Goal: Find specific page/section: Find specific page/section

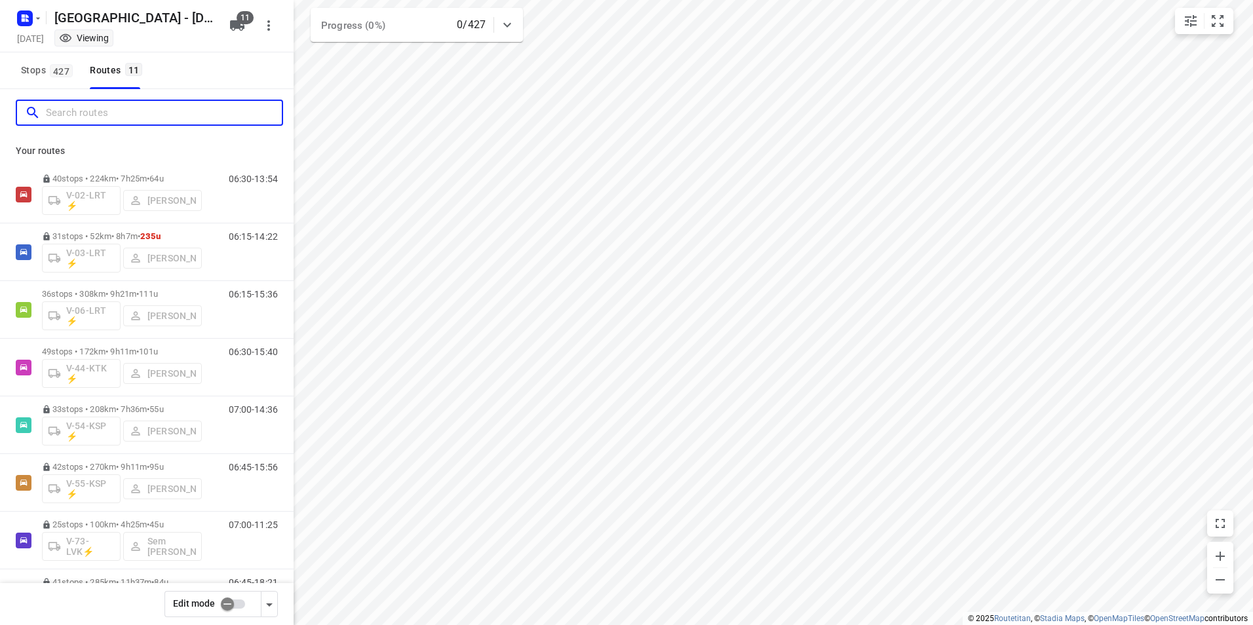
click at [143, 116] on input "Search routes" at bounding box center [164, 113] width 236 height 20
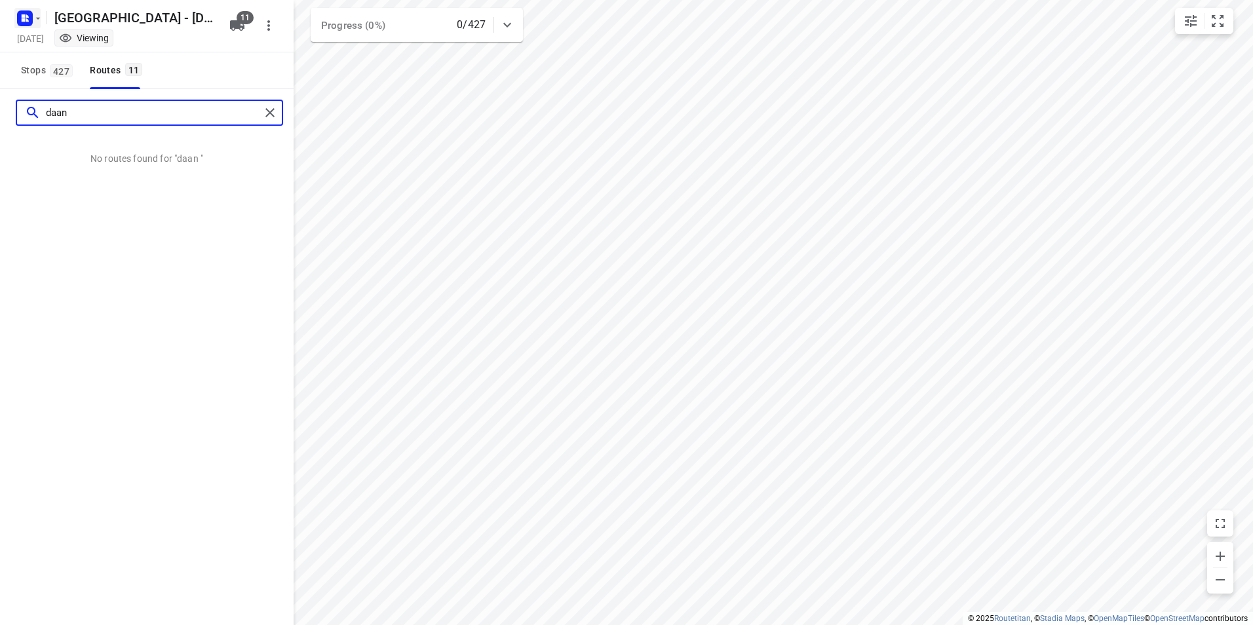
type input "daan"
click at [26, 26] on rect "button" at bounding box center [25, 18] width 16 height 16
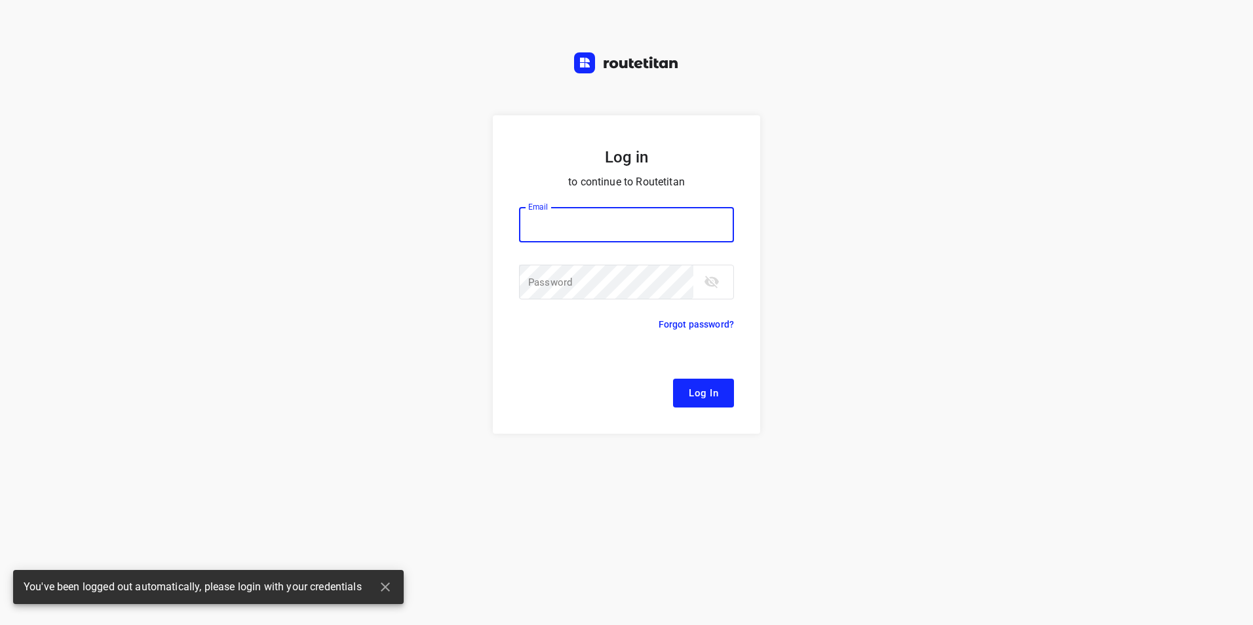
click at [62, 48] on div "Log in to continue to Routetitan Email Email ​ Password Password ​ Forgot passw…" at bounding box center [626, 312] width 1253 height 625
type input "[EMAIL_ADDRESS][DOMAIN_NAME]"
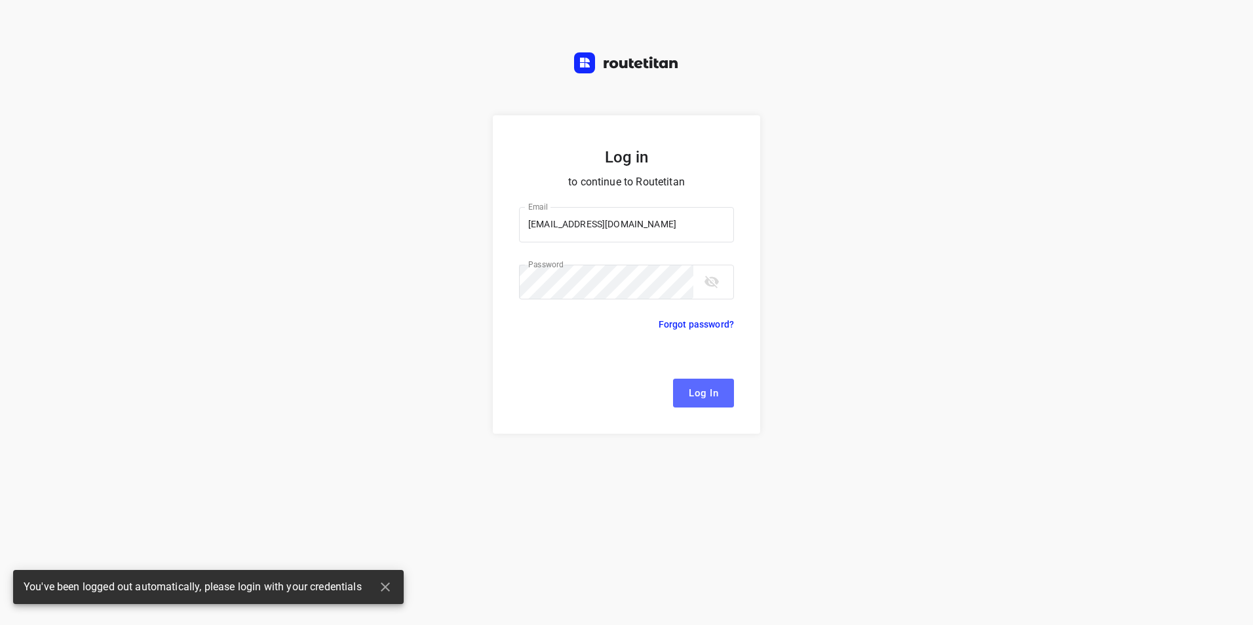
click at [698, 399] on span "Log In" at bounding box center [703, 393] width 29 height 17
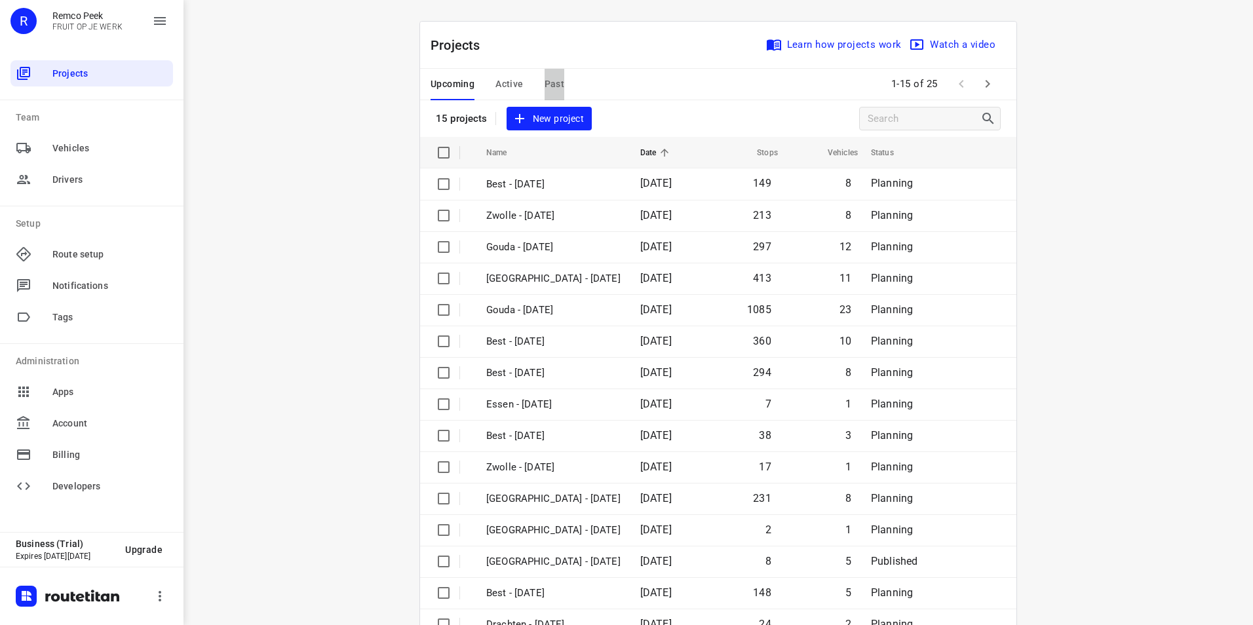
click at [550, 85] on span "Past" at bounding box center [554, 84] width 20 height 16
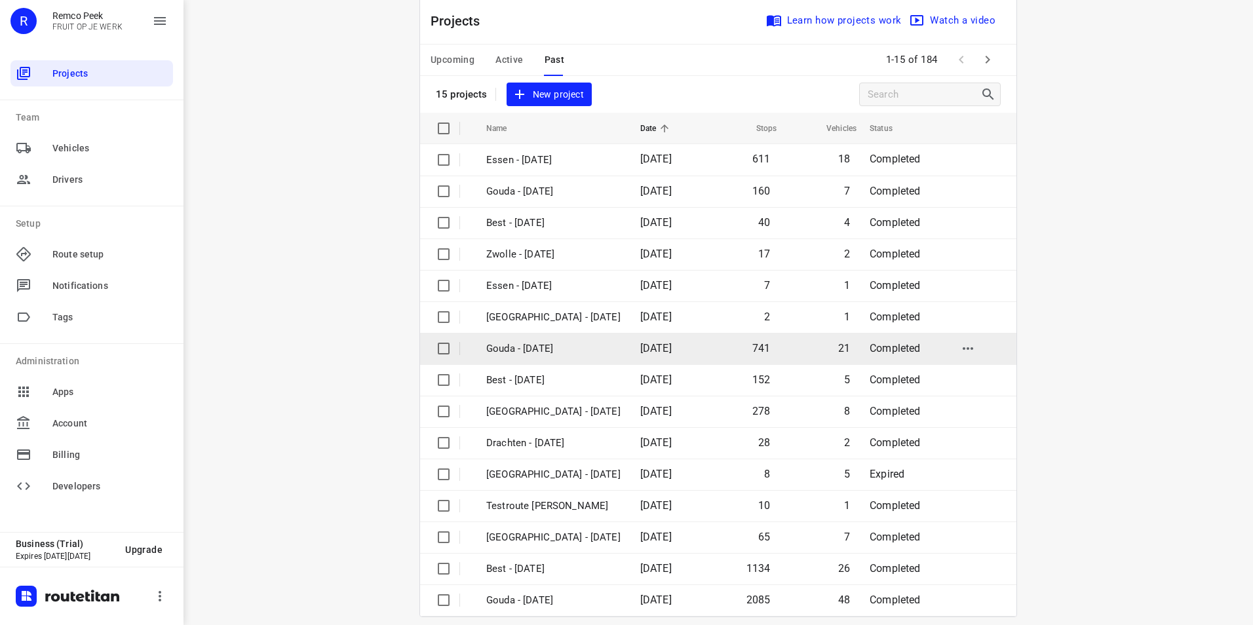
scroll to position [37, 0]
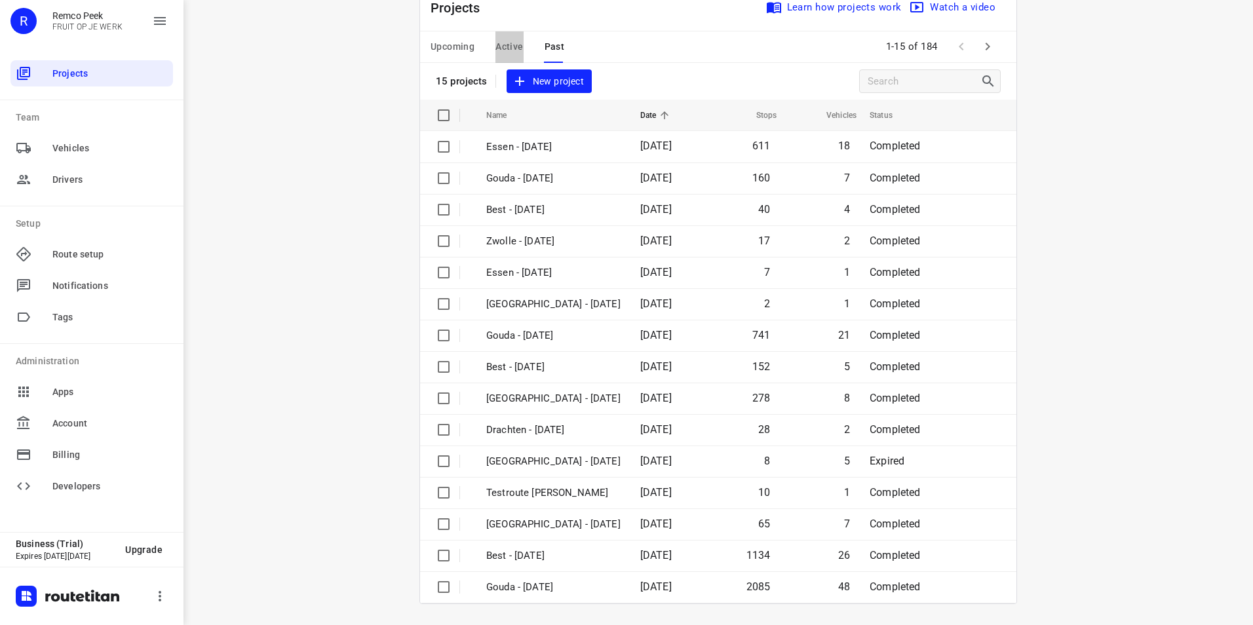
click at [509, 48] on span "Active" at bounding box center [509, 47] width 28 height 16
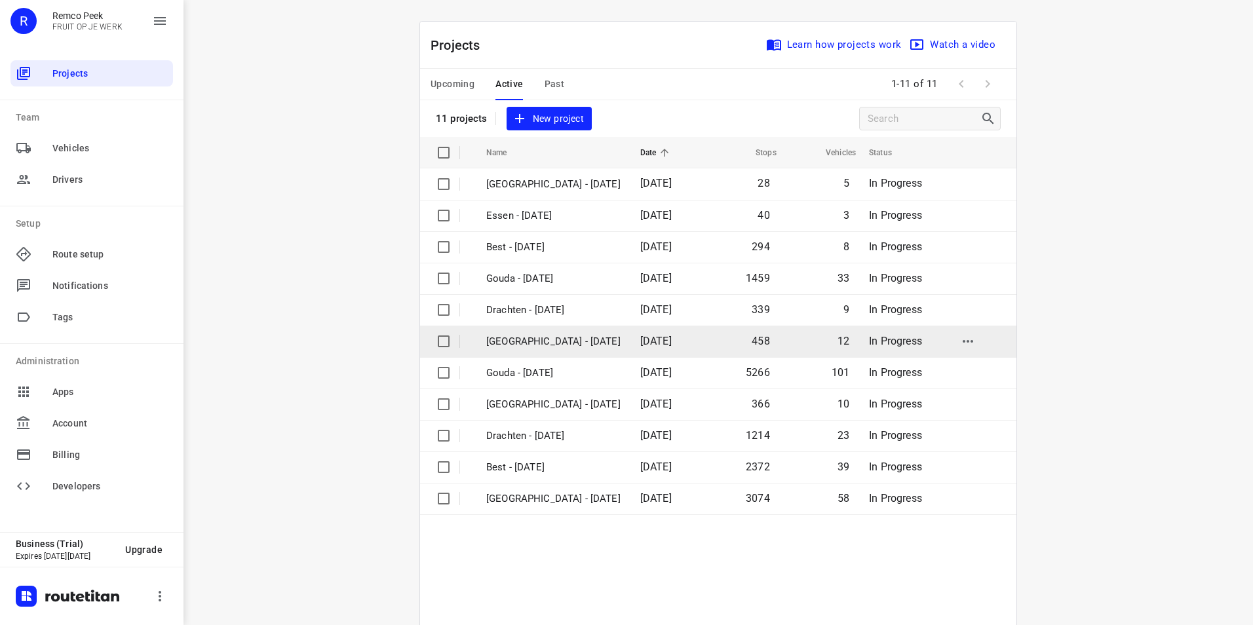
click at [517, 338] on p "[GEOGRAPHIC_DATA] - [DATE]" at bounding box center [553, 341] width 134 height 15
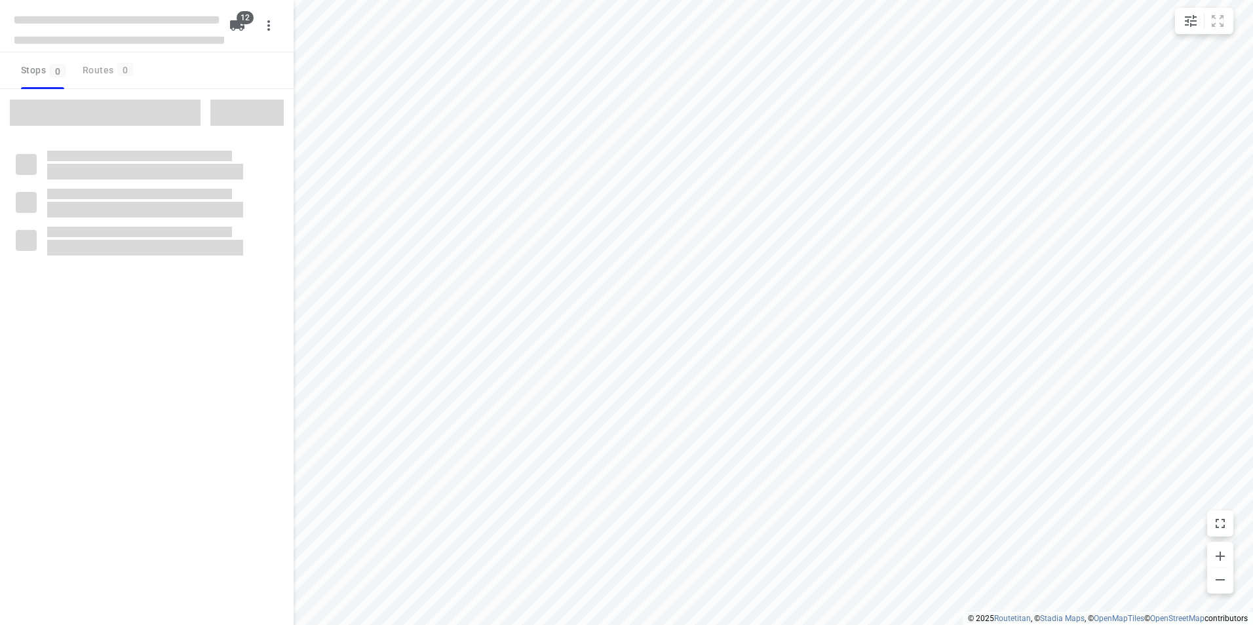
checkbox input "true"
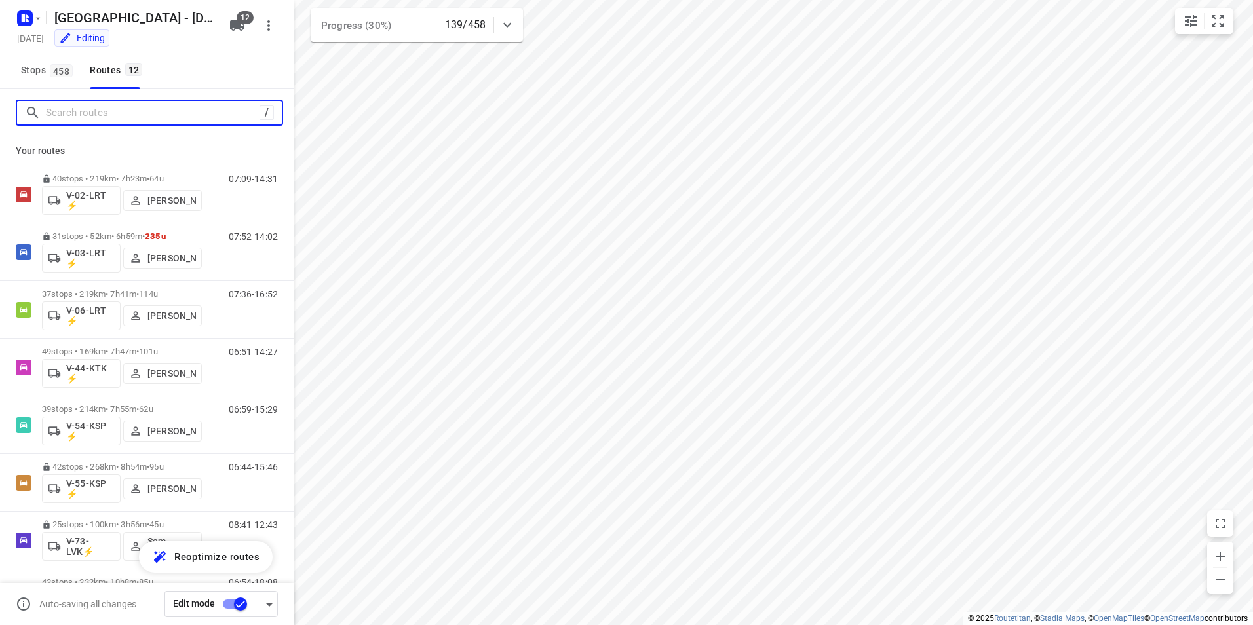
click at [112, 113] on input "Search routes" at bounding box center [153, 113] width 214 height 20
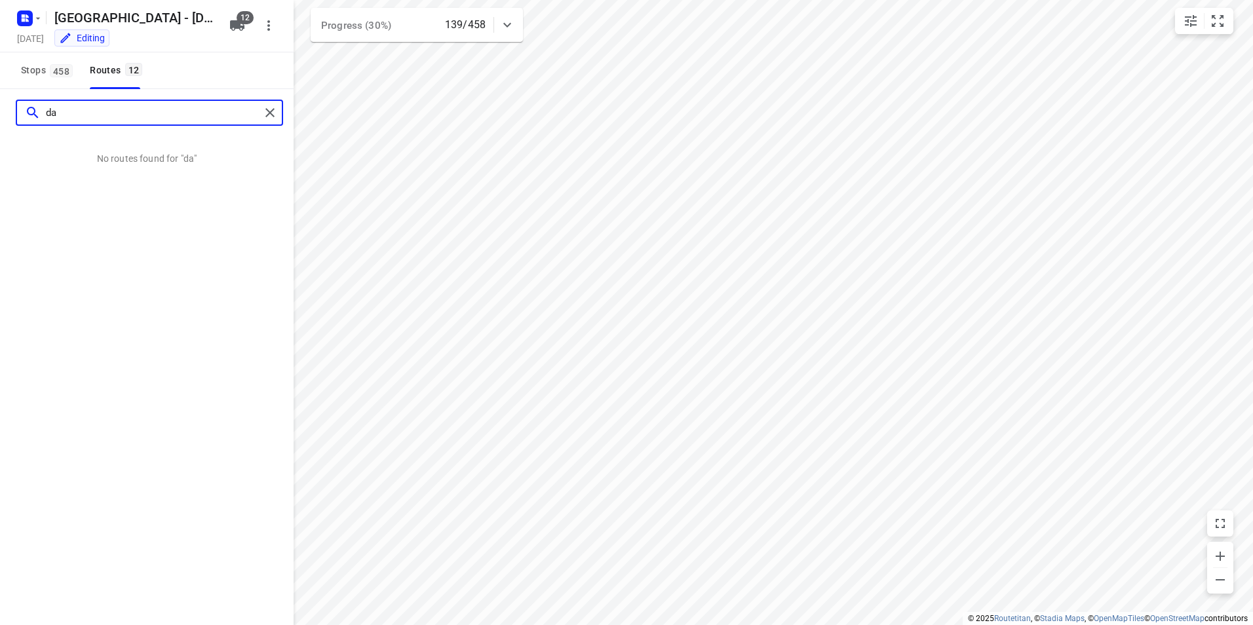
type input "d"
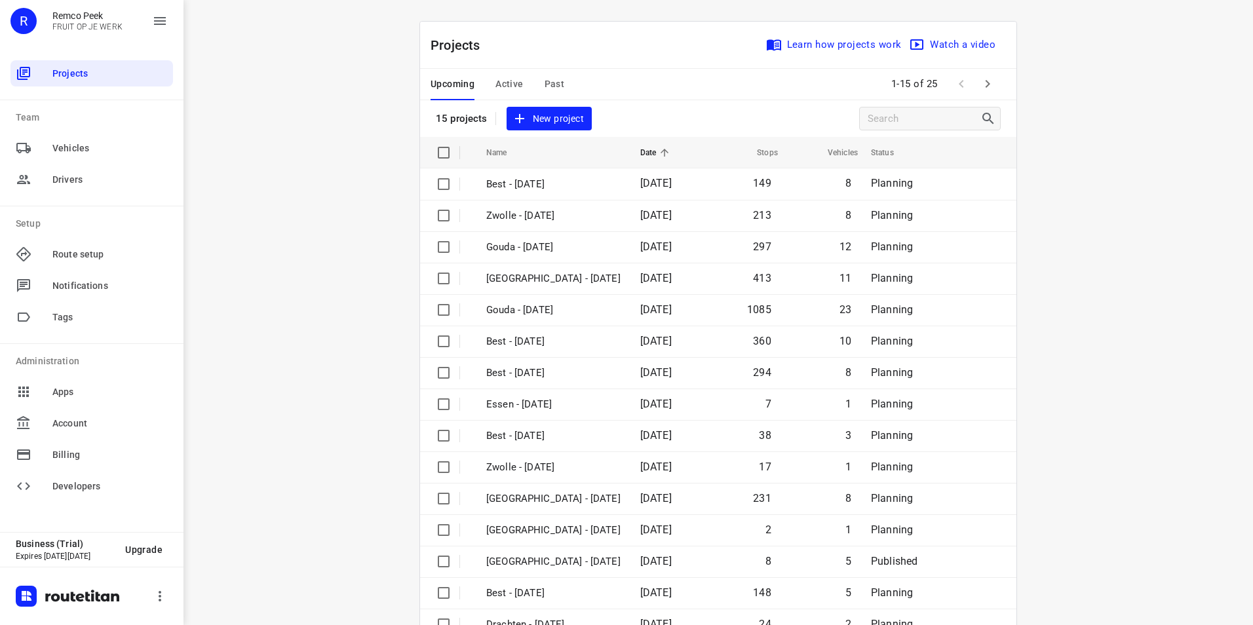
click at [501, 85] on span "Active" at bounding box center [509, 84] width 28 height 16
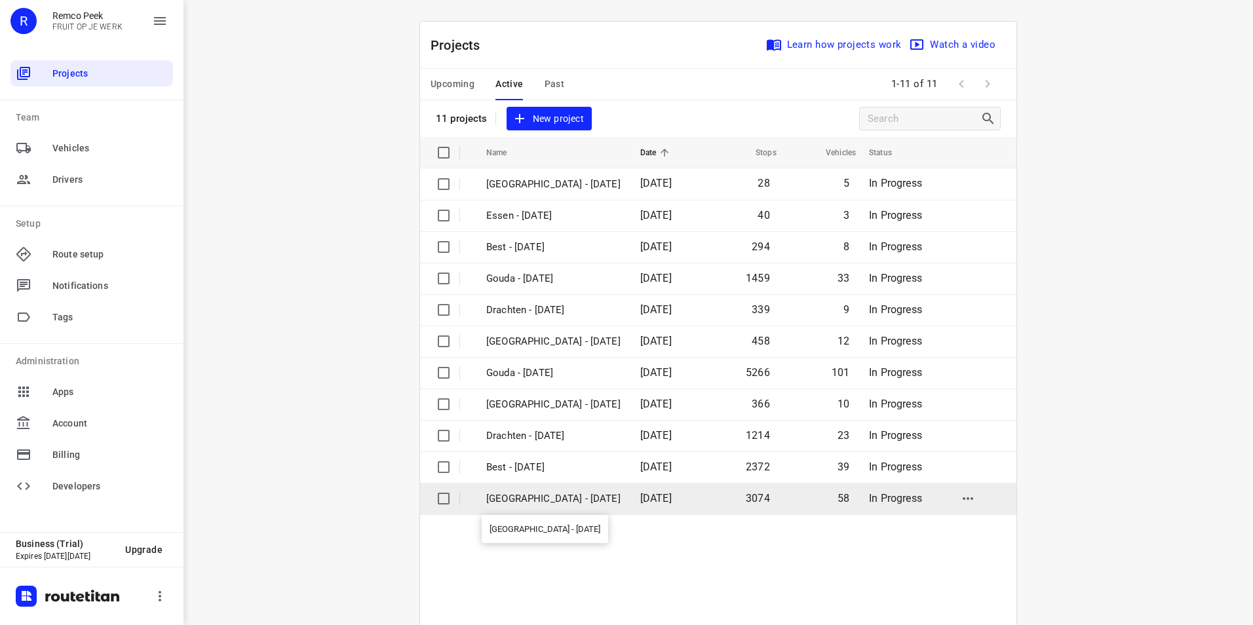
click at [533, 496] on p "[GEOGRAPHIC_DATA] - [DATE]" at bounding box center [553, 498] width 134 height 15
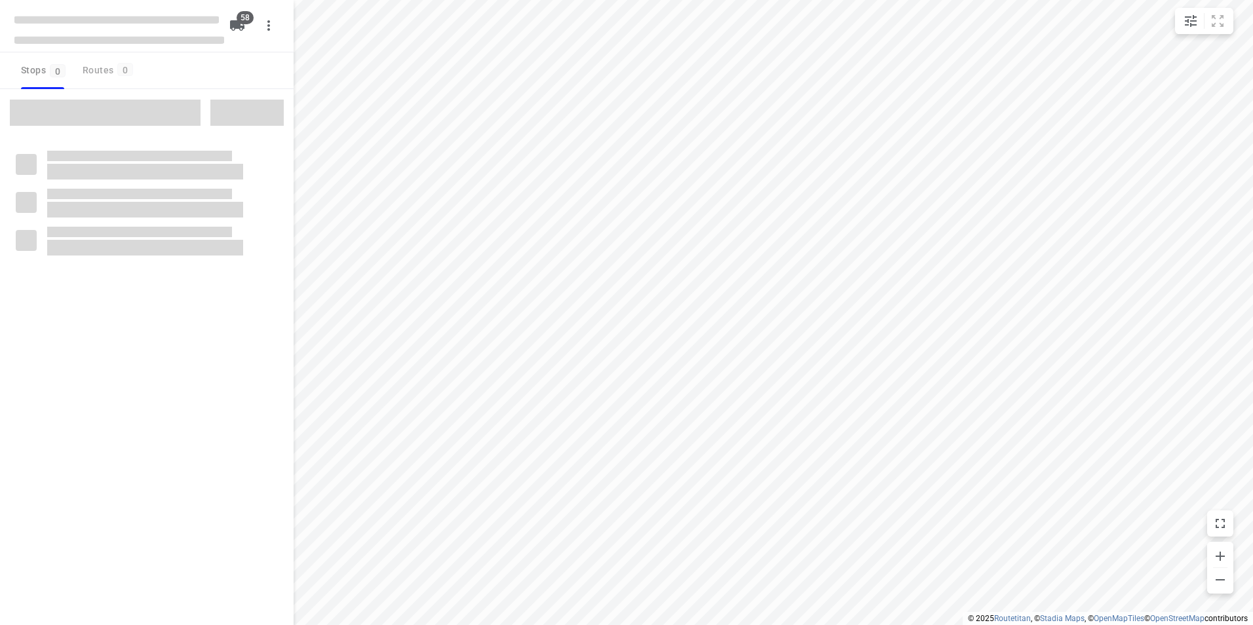
checkbox input "true"
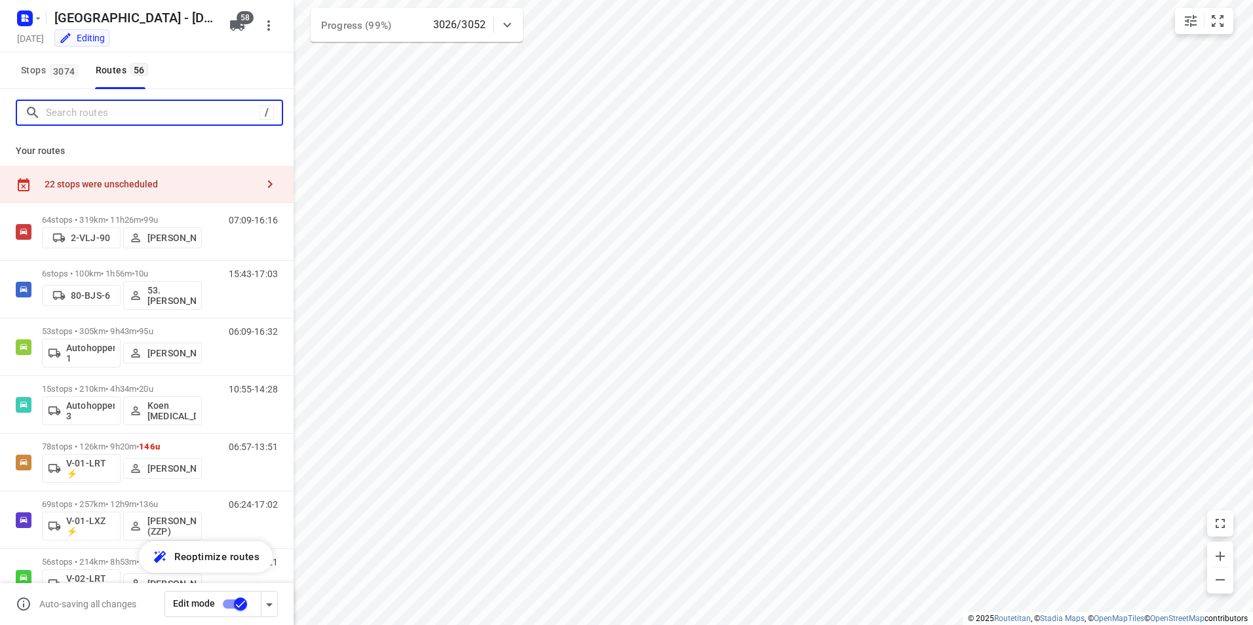
click at [131, 110] on input "Search routes" at bounding box center [153, 113] width 214 height 20
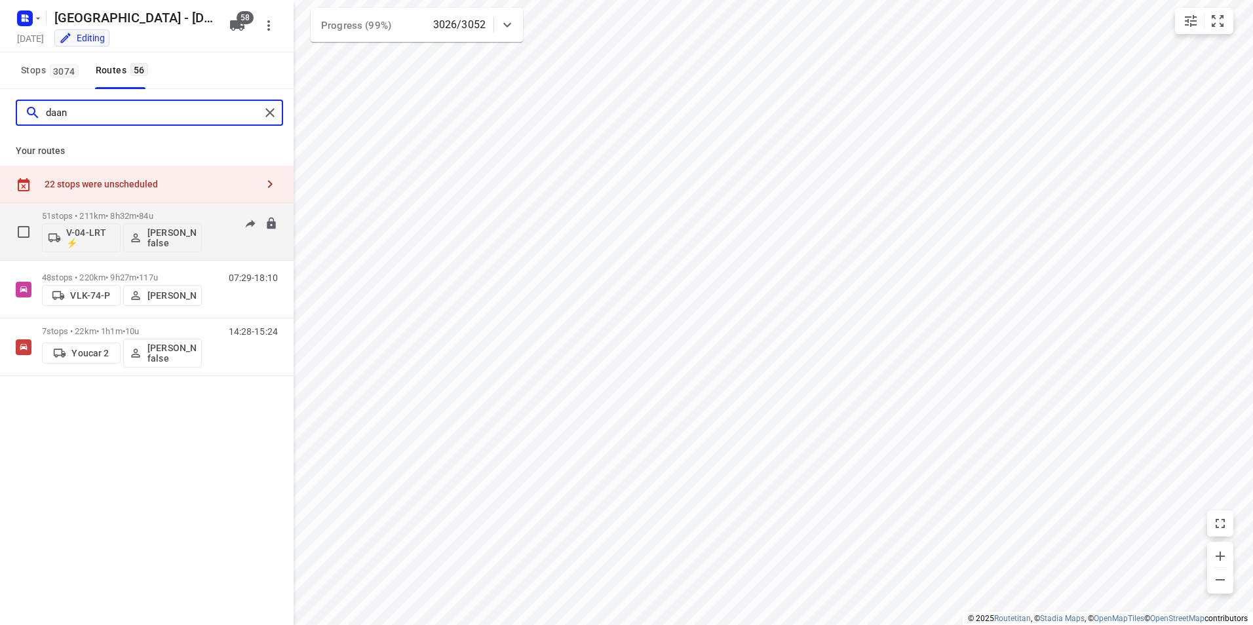
type input "daan"
click at [172, 212] on p "51 stops • 211km • 8h32m • 84u" at bounding box center [122, 216] width 160 height 10
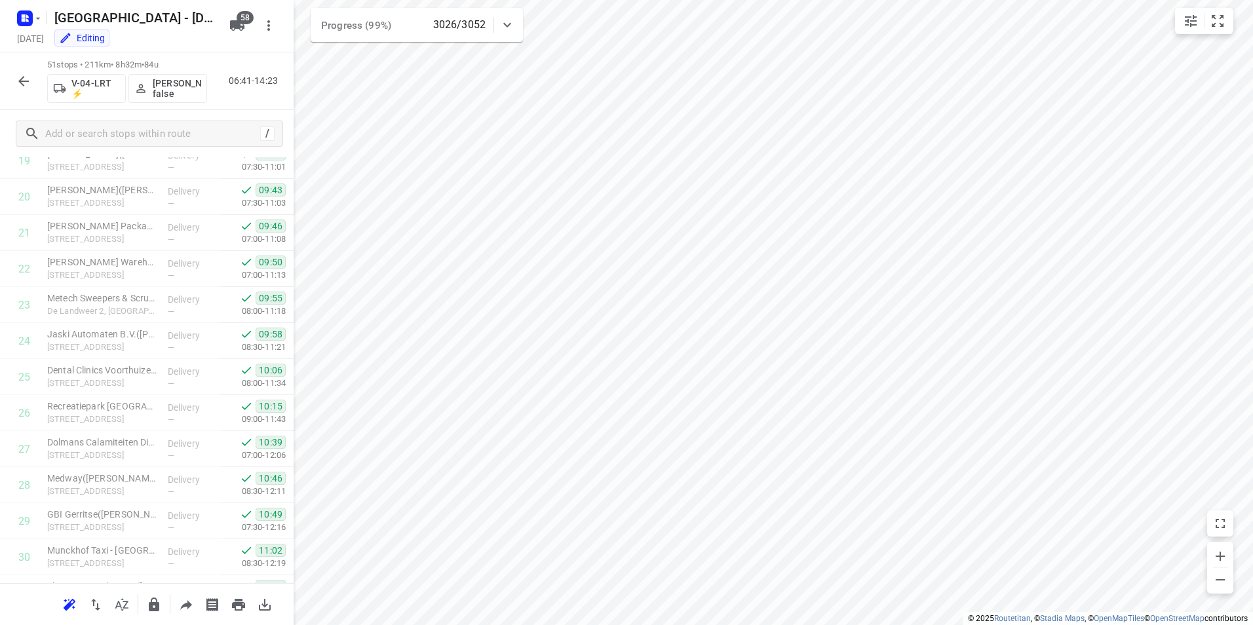
scroll to position [1551, 0]
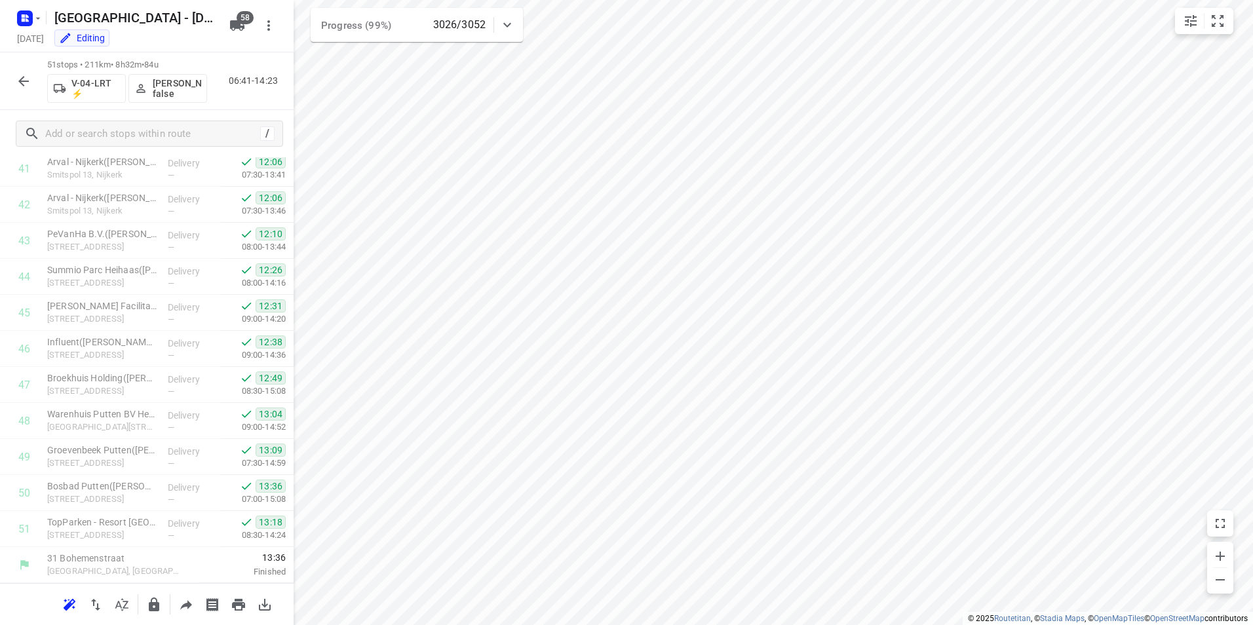
click at [7, 70] on div "51 stops • 211km • 8h32m • 84u V-04-LRT ⚡ [PERSON_NAME] false 06:41-14:23" at bounding box center [147, 81] width 294 height 58
click at [20, 75] on icon "button" at bounding box center [24, 81] width 16 height 16
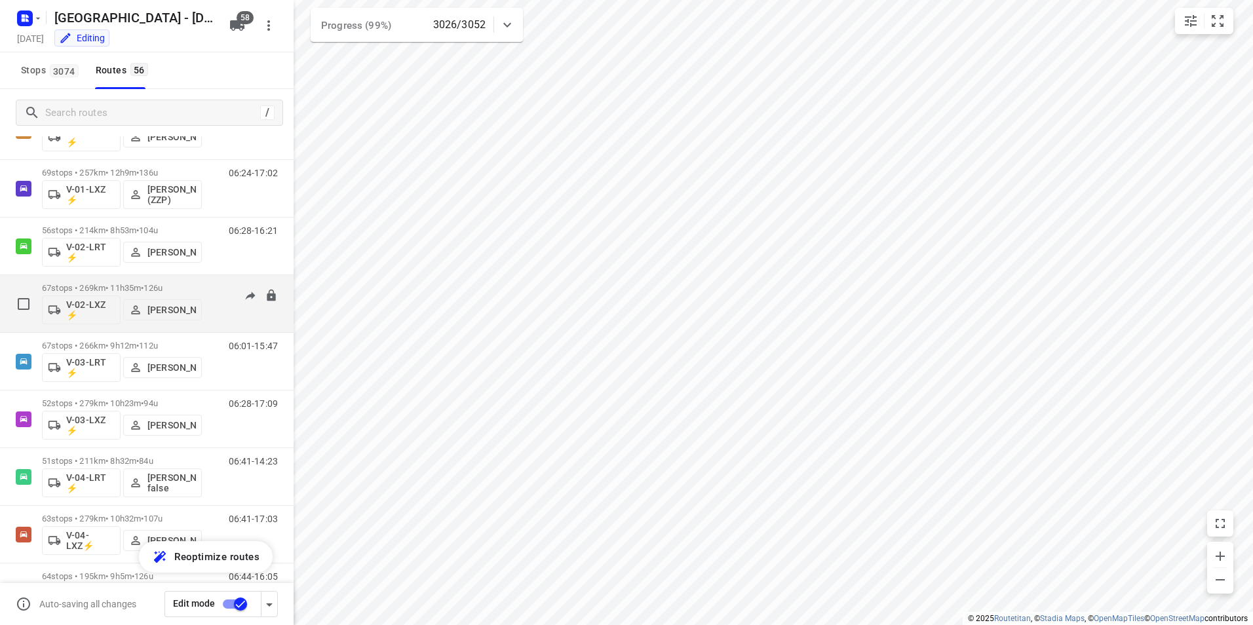
scroll to position [393, 0]
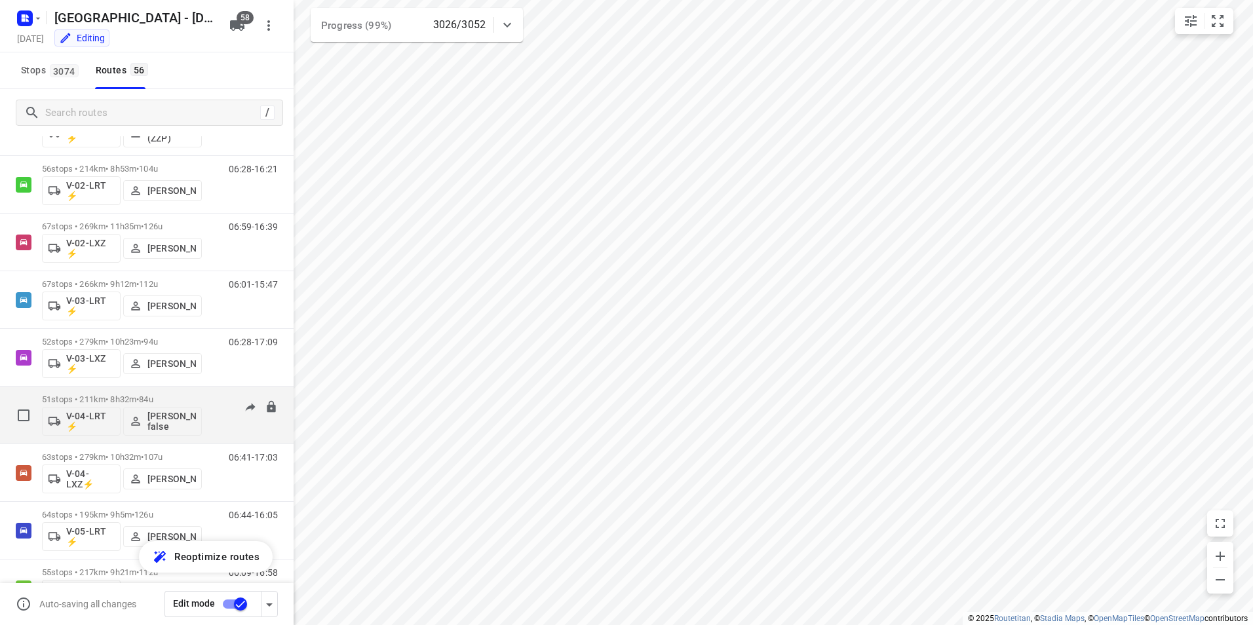
click at [131, 393] on div "51 stops • 211km • 8h32m • 84u V-04-LRT ⚡ [PERSON_NAME] false" at bounding box center [122, 415] width 160 height 54
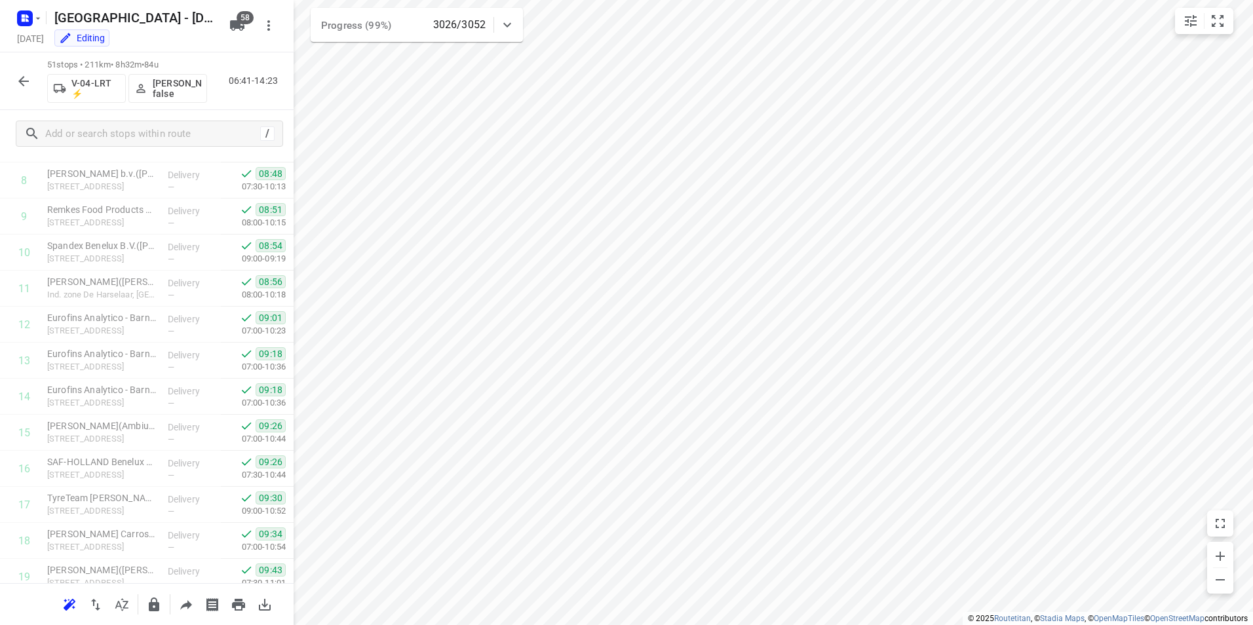
scroll to position [0, 0]
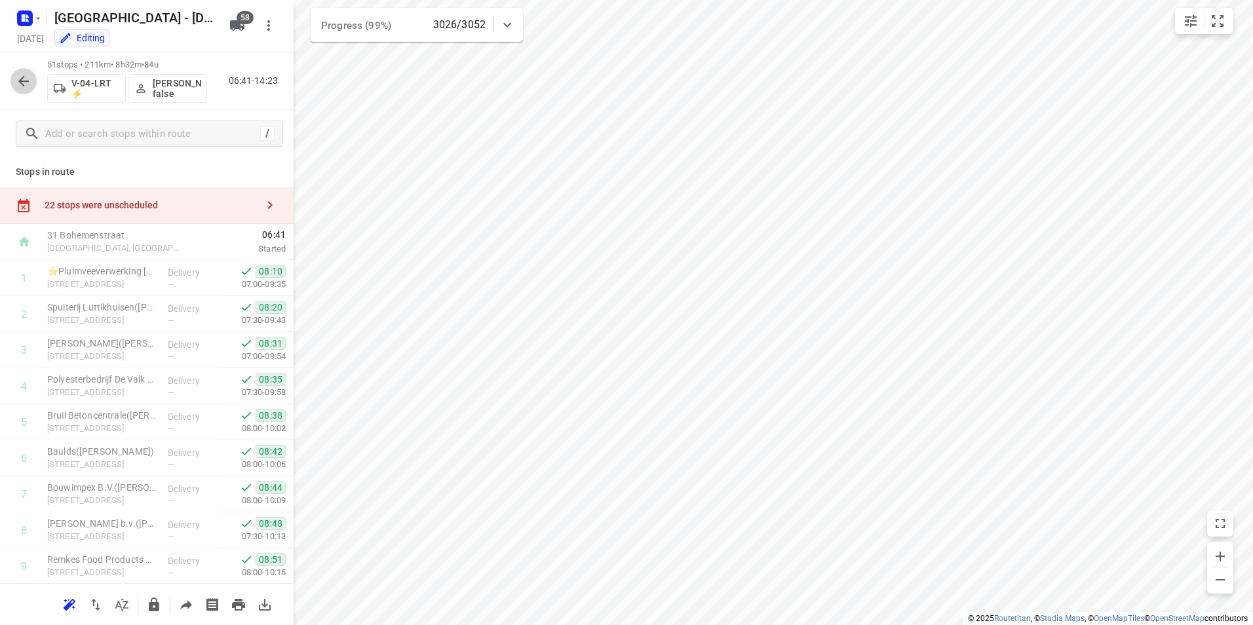
click at [22, 85] on icon "button" at bounding box center [24, 81] width 16 height 16
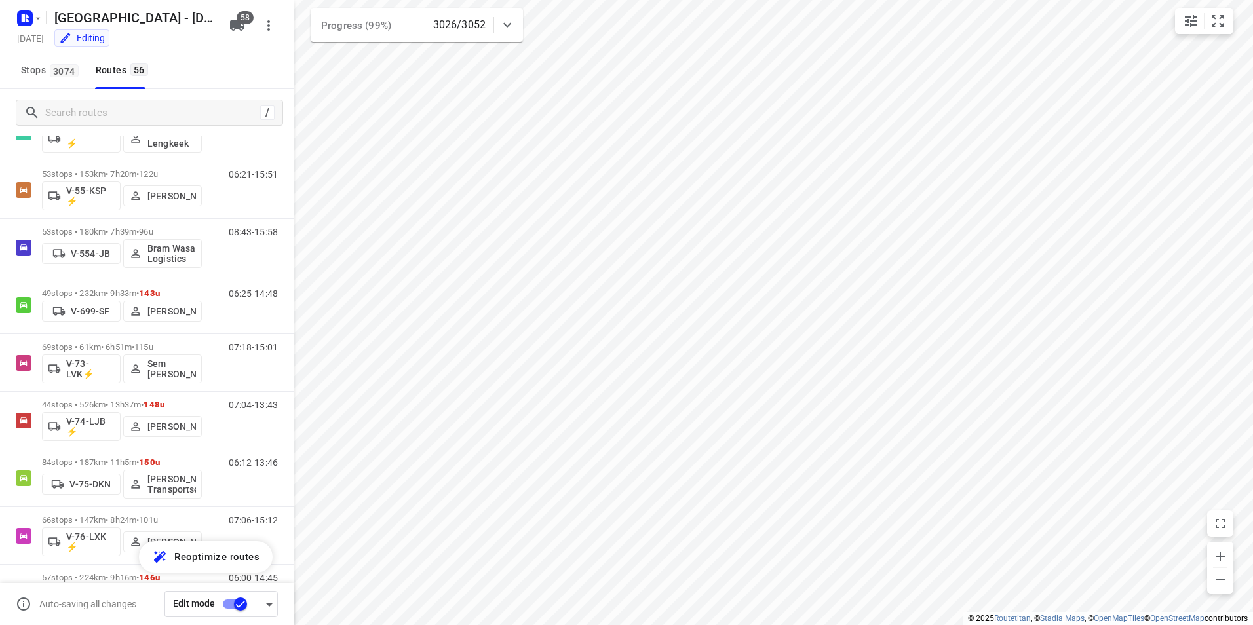
scroll to position [1376, 0]
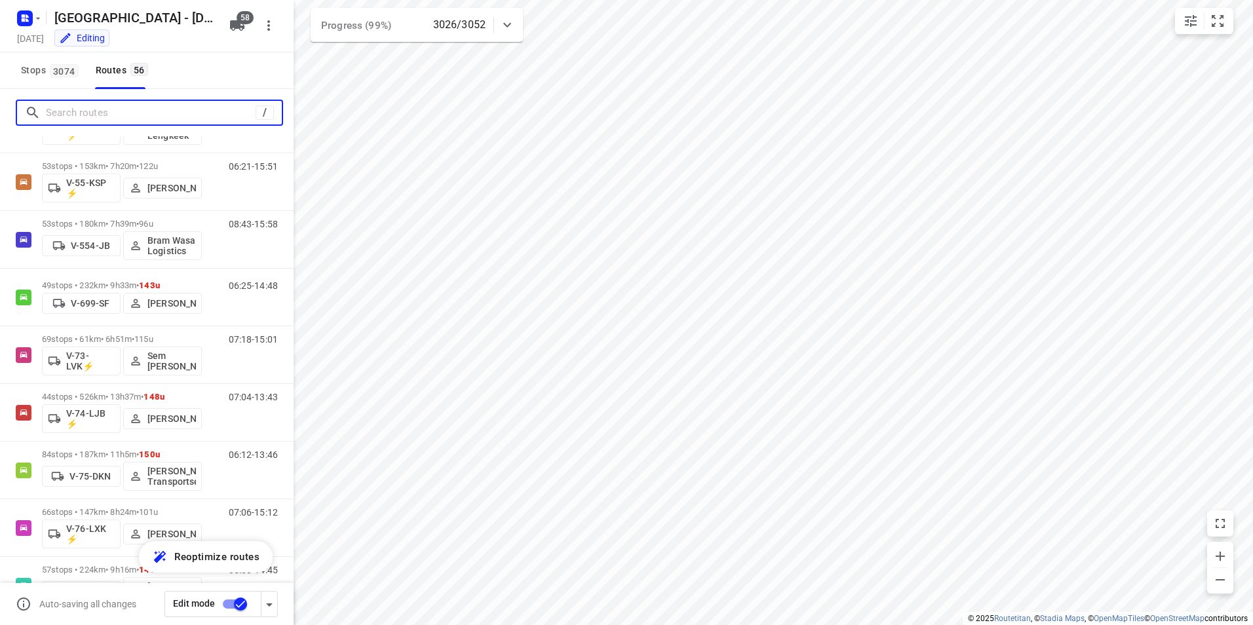
click at [104, 113] on input "Search routes" at bounding box center [151, 113] width 210 height 20
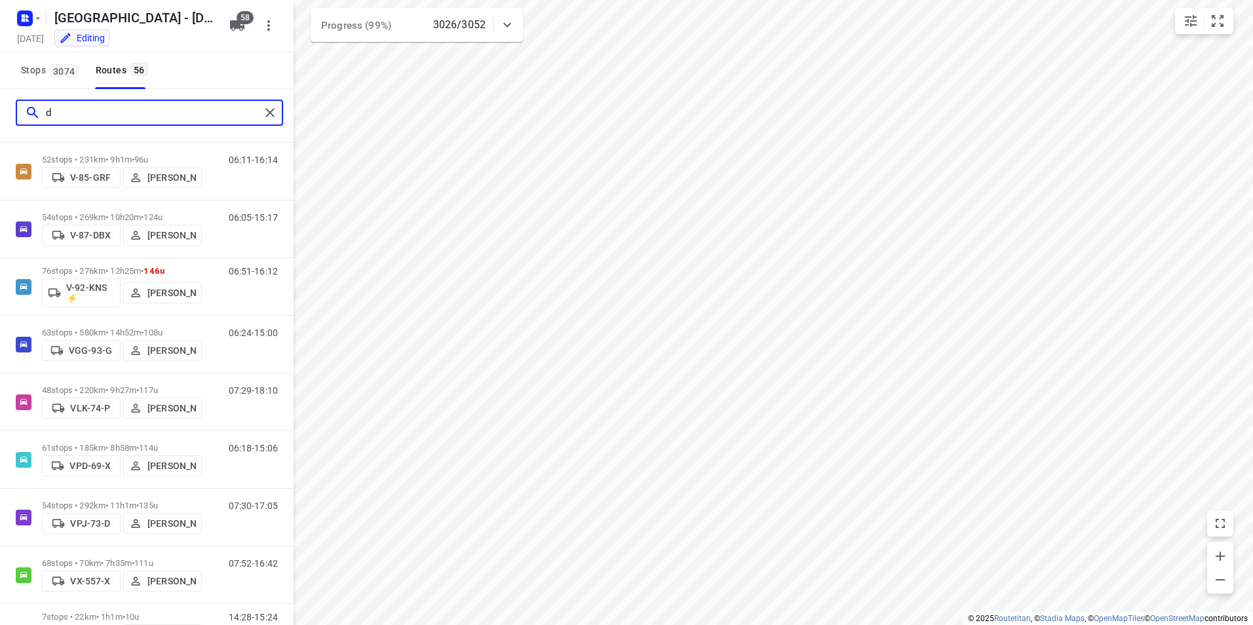
scroll to position [0, 0]
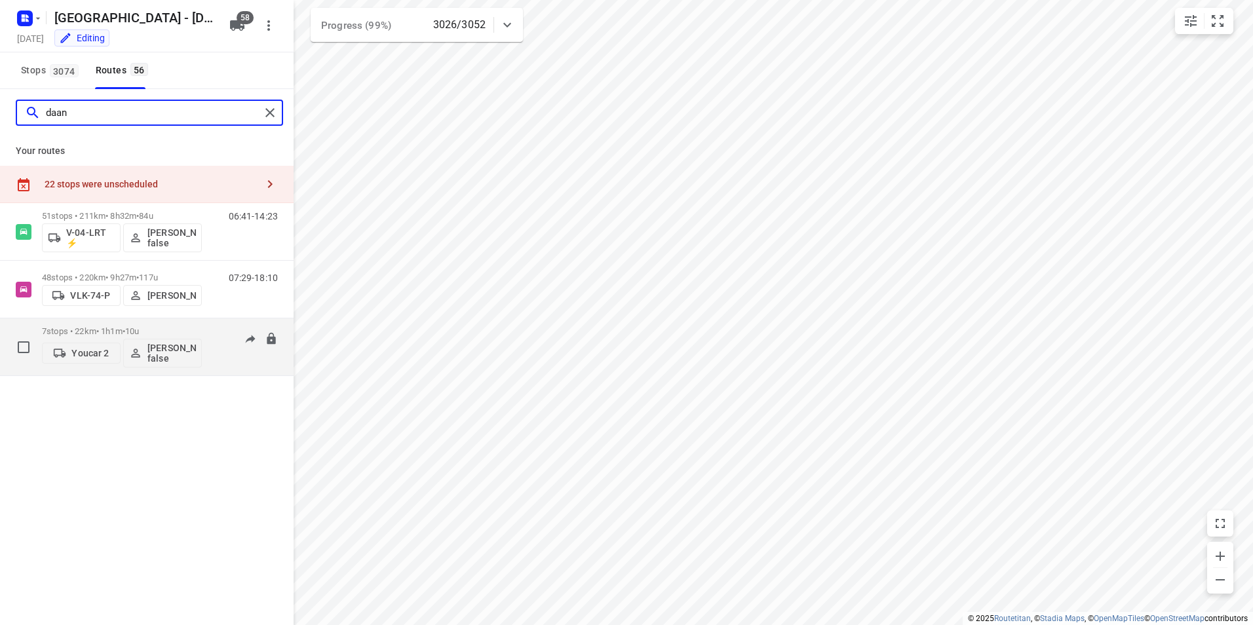
type input "daan"
click at [98, 327] on p "7 stops • 22km • 1h1m • 10u" at bounding box center [122, 331] width 160 height 10
